Goal: Navigation & Orientation: Understand site structure

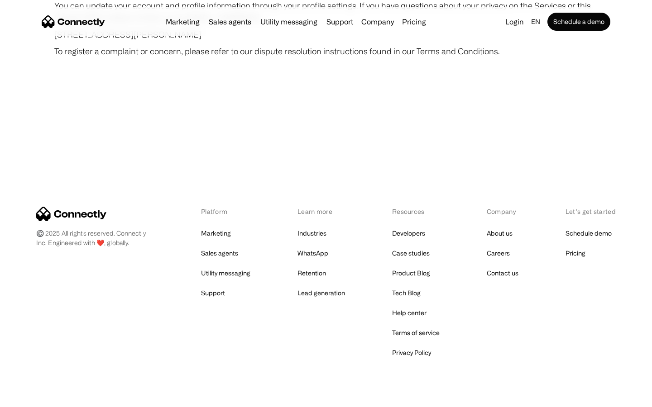
scroll to position [5269, 0]
